Goal: Information Seeking & Learning: Learn about a topic

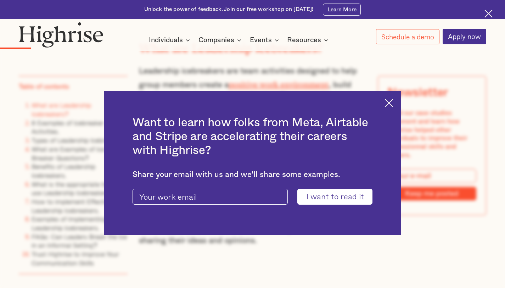
scroll to position [1113, 0]
click at [393, 99] on img at bounding box center [389, 103] width 8 height 8
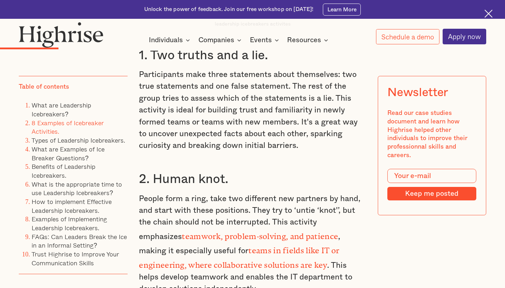
scroll to position [1546, 0]
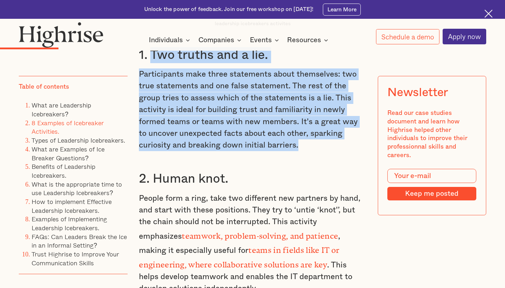
drag, startPoint x: 151, startPoint y: 62, endPoint x: 282, endPoint y: 154, distance: 159.6
click at [282, 154] on div "What are Leadership Icebreakers? Leadership icebreakers are team activities des…" at bounding box center [252, 277] width 227 height 1397
copy div "Two truths and a lie. Participants make three statements about themselves: two …"
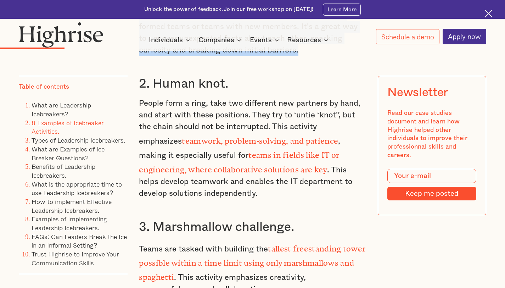
scroll to position [1641, 0]
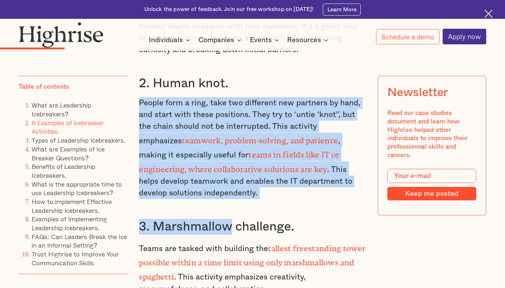
drag, startPoint x: 138, startPoint y: 111, endPoint x: 232, endPoint y: 205, distance: 133.4
click at [232, 205] on div "What are Leadership Icebreakers? Leadership icebreakers are team activities des…" at bounding box center [252, 182] width 227 height 1397
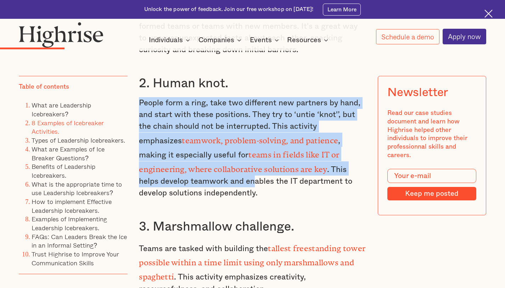
drag, startPoint x: 202, startPoint y: 185, endPoint x: 136, endPoint y: 109, distance: 100.3
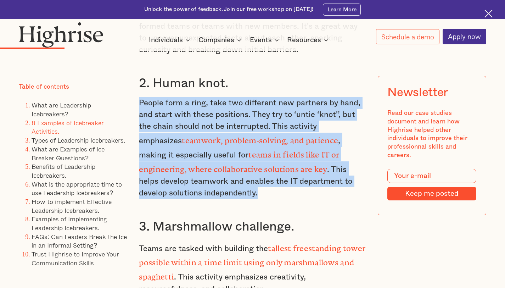
drag, startPoint x: 139, startPoint y: 111, endPoint x: 194, endPoint y: 201, distance: 105.7
click at [194, 199] on p "People form a ring, take two different new partners by hand, and start with the…" at bounding box center [252, 148] width 227 height 102
copy p "People form a ring, take two different new partners by hand, and start with the…"
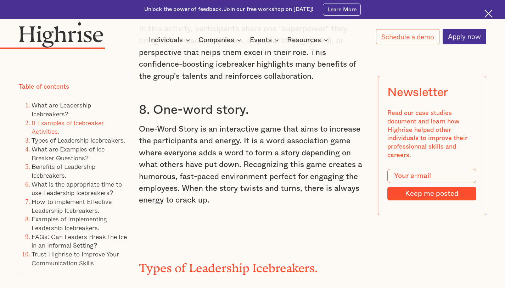
scroll to position [2306, 0]
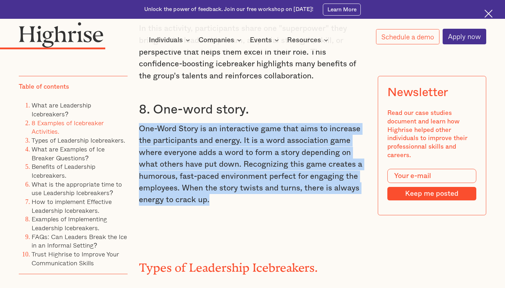
drag, startPoint x: 138, startPoint y: 122, endPoint x: 215, endPoint y: 195, distance: 105.9
click at [215, 195] on p "One-Word Story is an interactive game that aims to increase the participants an…" at bounding box center [252, 164] width 227 height 83
copy p "One-Word Story is an interactive game that aims to increase the participants an…"
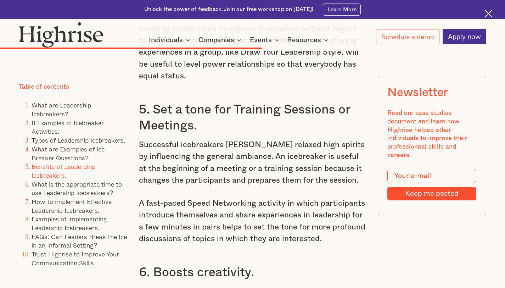
scroll to position [4812, 0]
